Goal: Information Seeking & Learning: Find specific fact

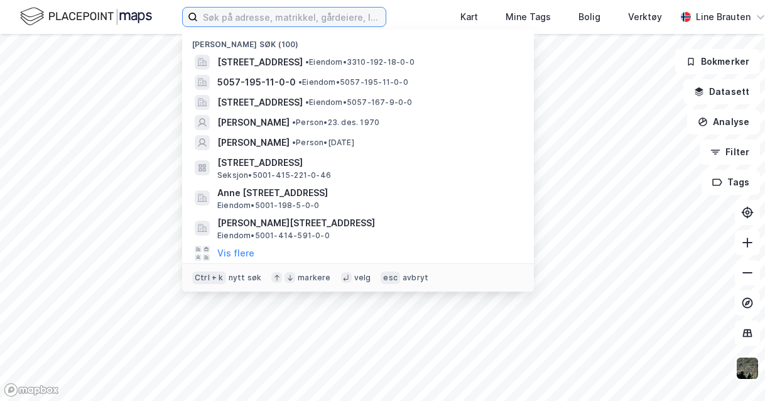
click at [246, 14] on input at bounding box center [292, 17] width 188 height 19
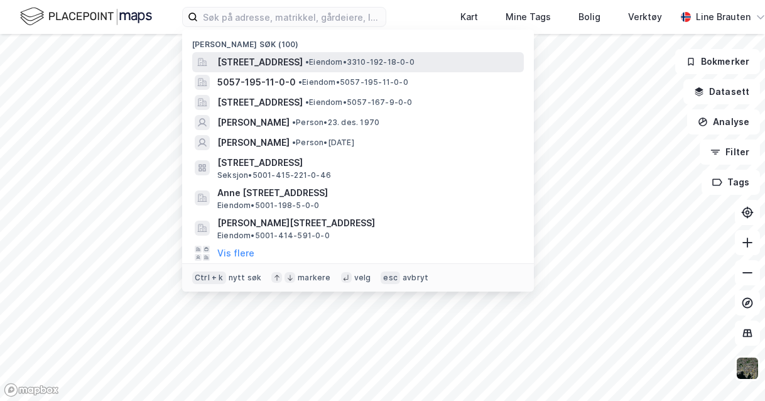
click at [303, 62] on span "[STREET_ADDRESS]" at bounding box center [259, 62] width 85 height 15
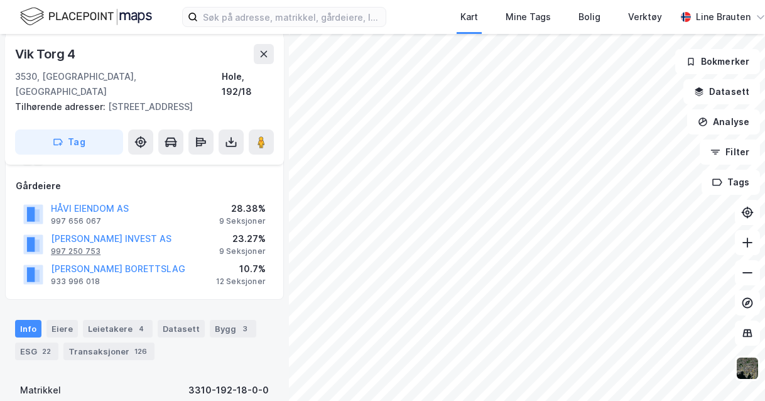
scroll to position [189, 0]
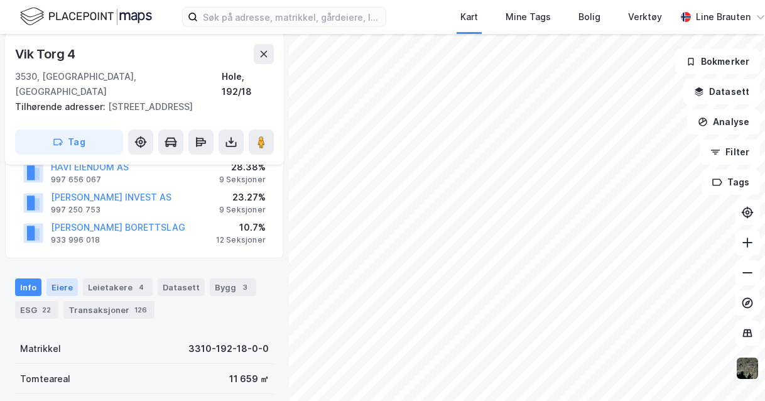
click at [62, 278] on div "Eiere" at bounding box center [62, 287] width 31 height 18
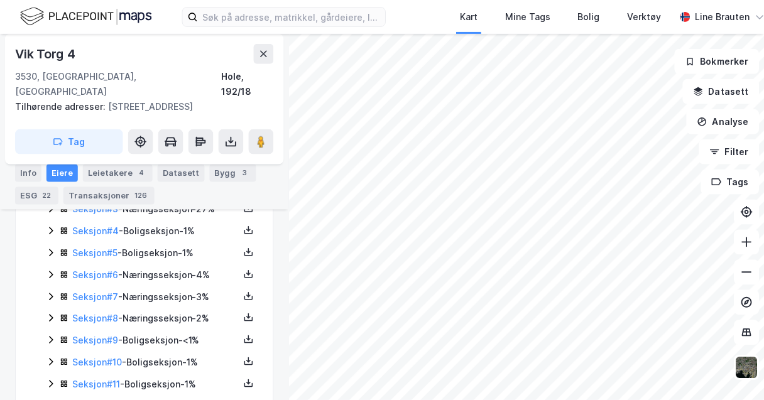
scroll to position [440, 0]
click at [50, 293] on icon at bounding box center [51, 297] width 4 height 8
